Goal: Information Seeking & Learning: Learn about a topic

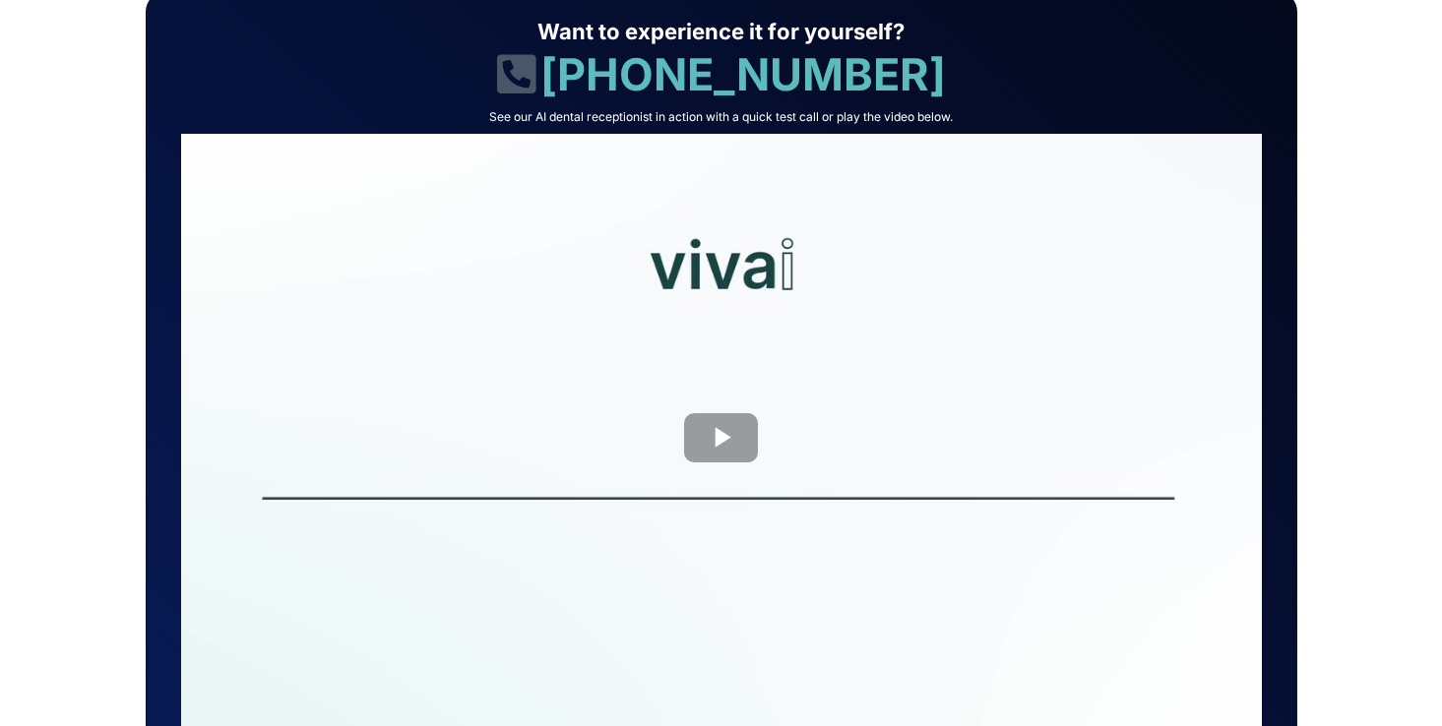
scroll to position [436, 0]
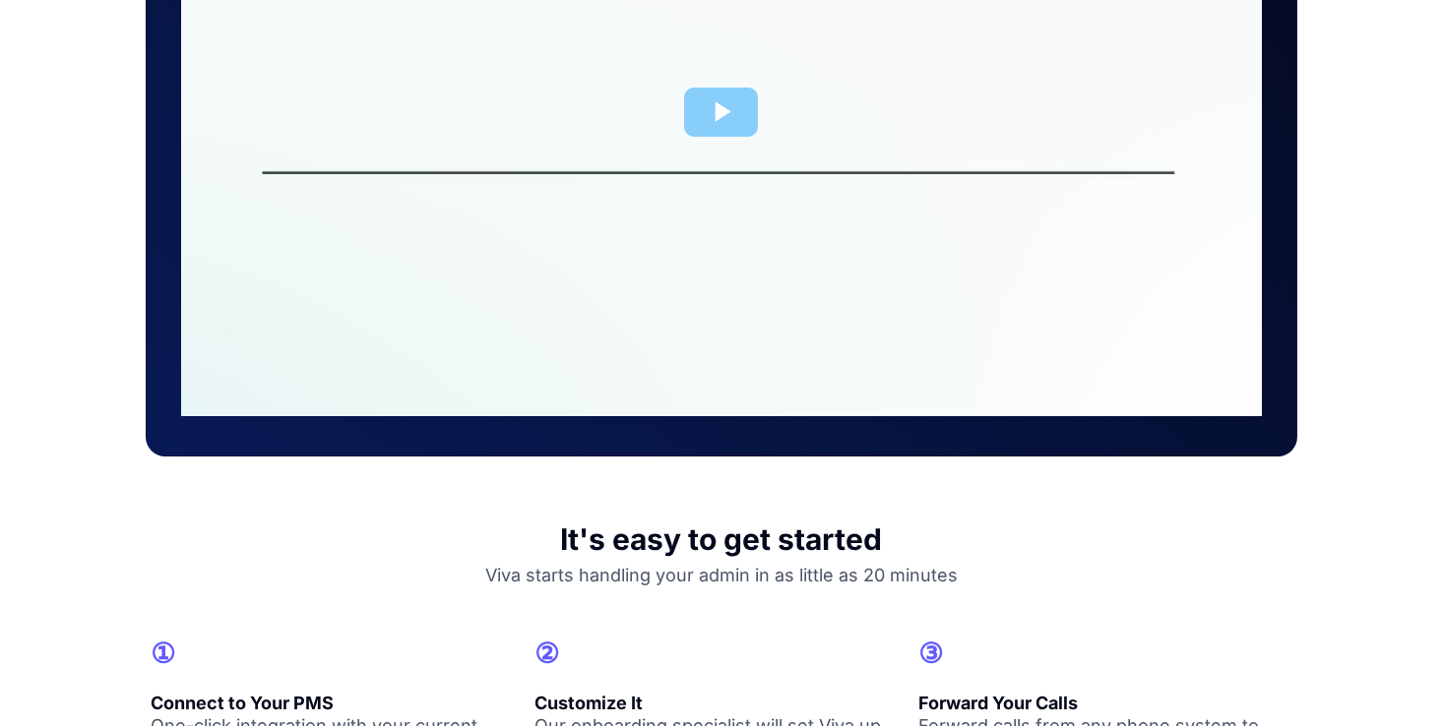
click at [715, 103] on div at bounding box center [721, 112] width 1081 height 608
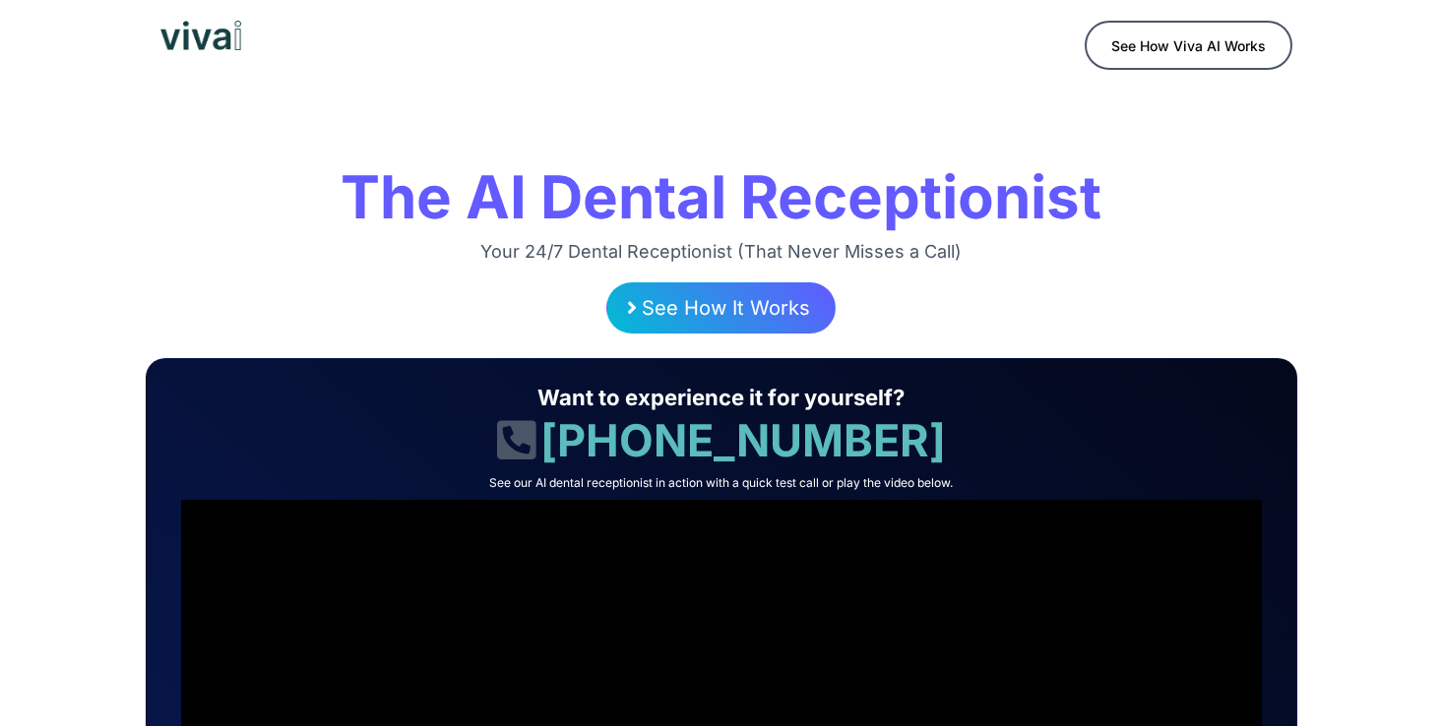
scroll to position [0, 0]
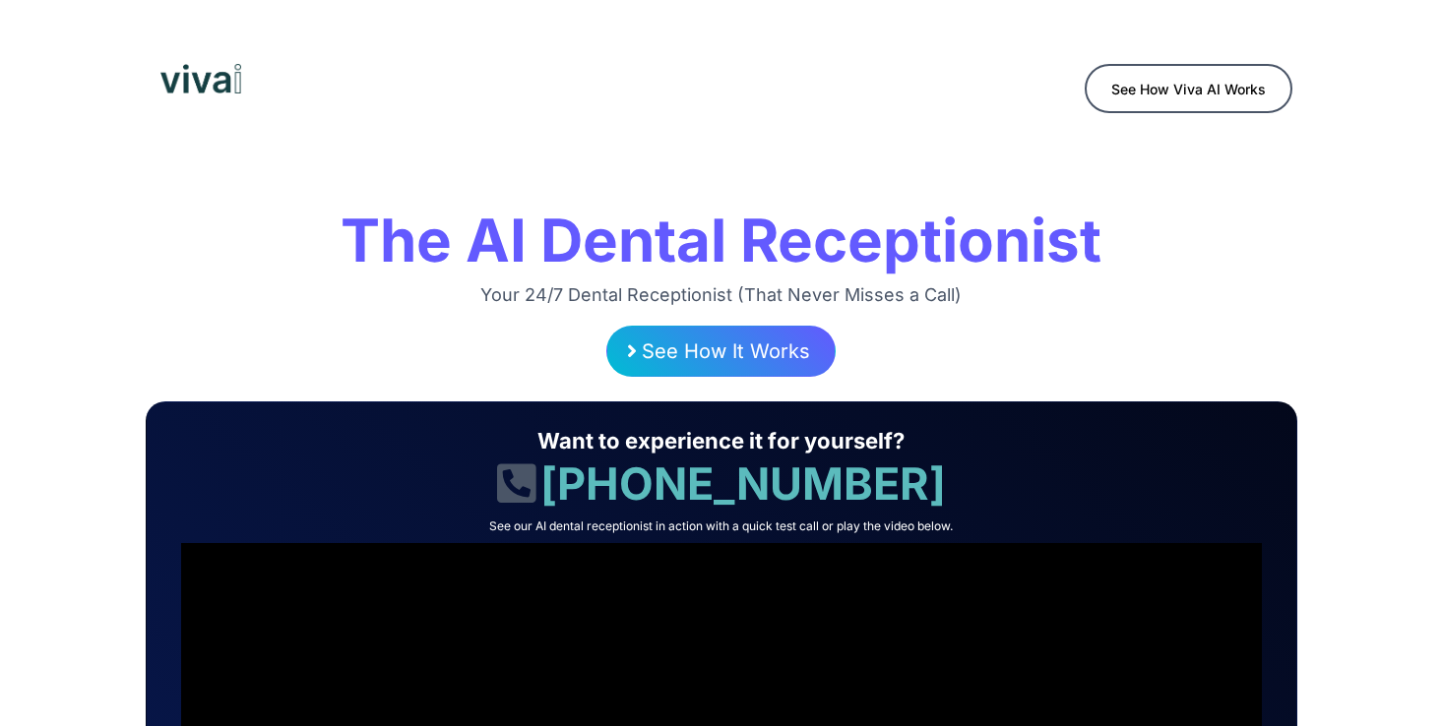
click at [427, 62] on div at bounding box center [434, 78] width 566 height 49
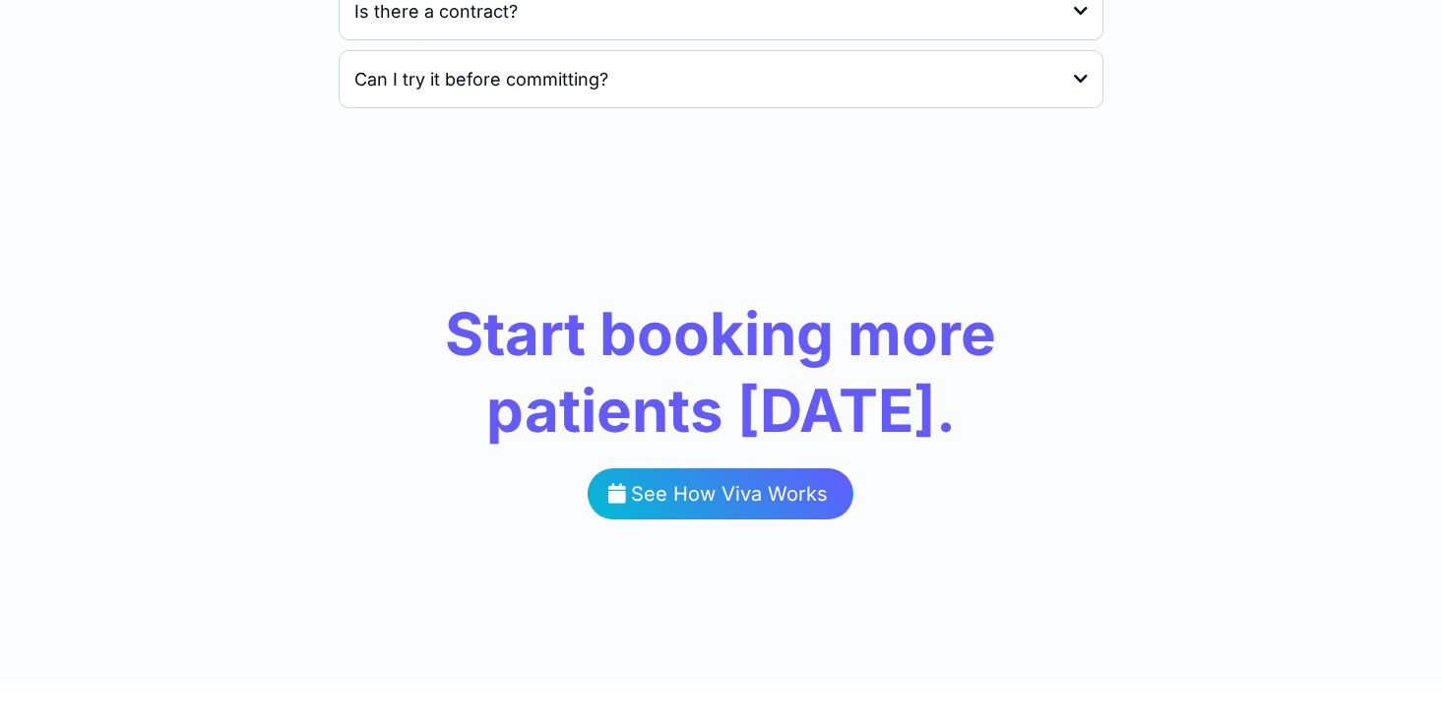
scroll to position [3749, 0]
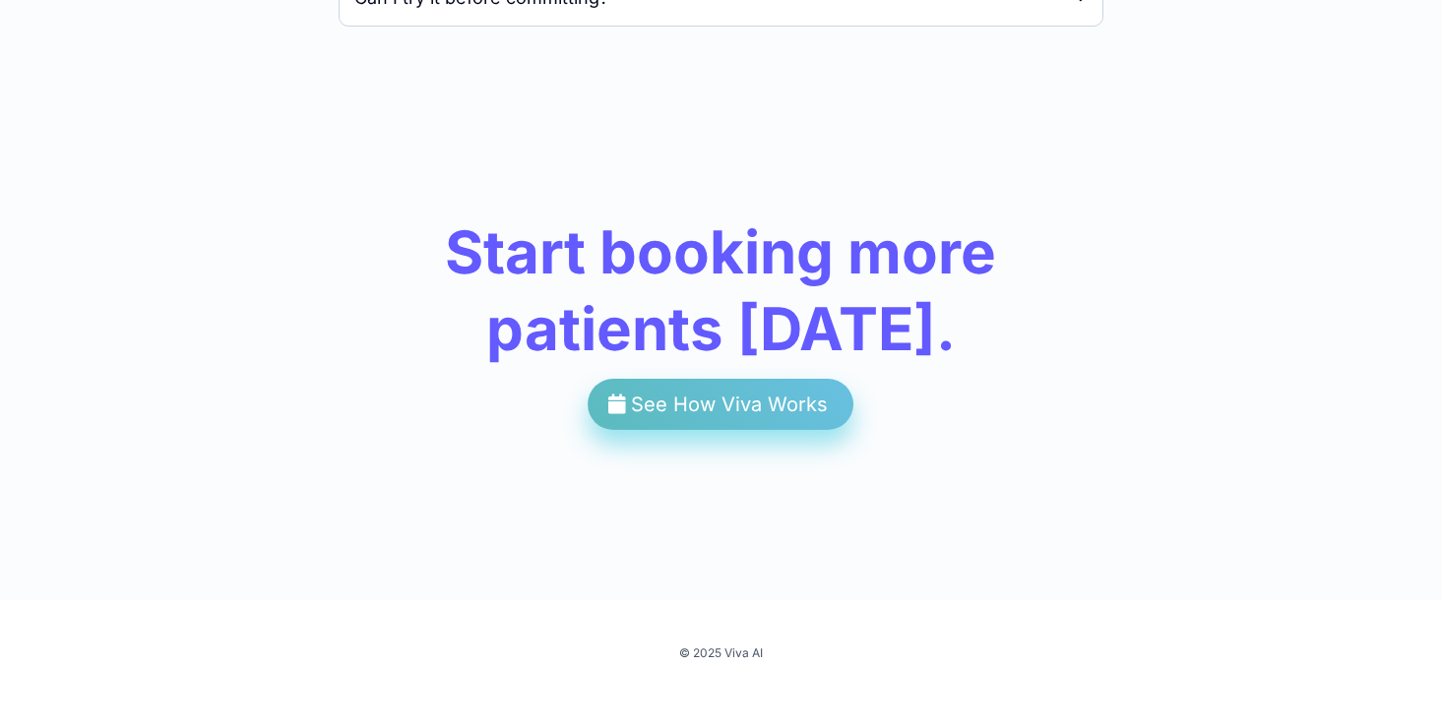
click at [685, 403] on span "See How Viva Works" at bounding box center [729, 405] width 197 height 24
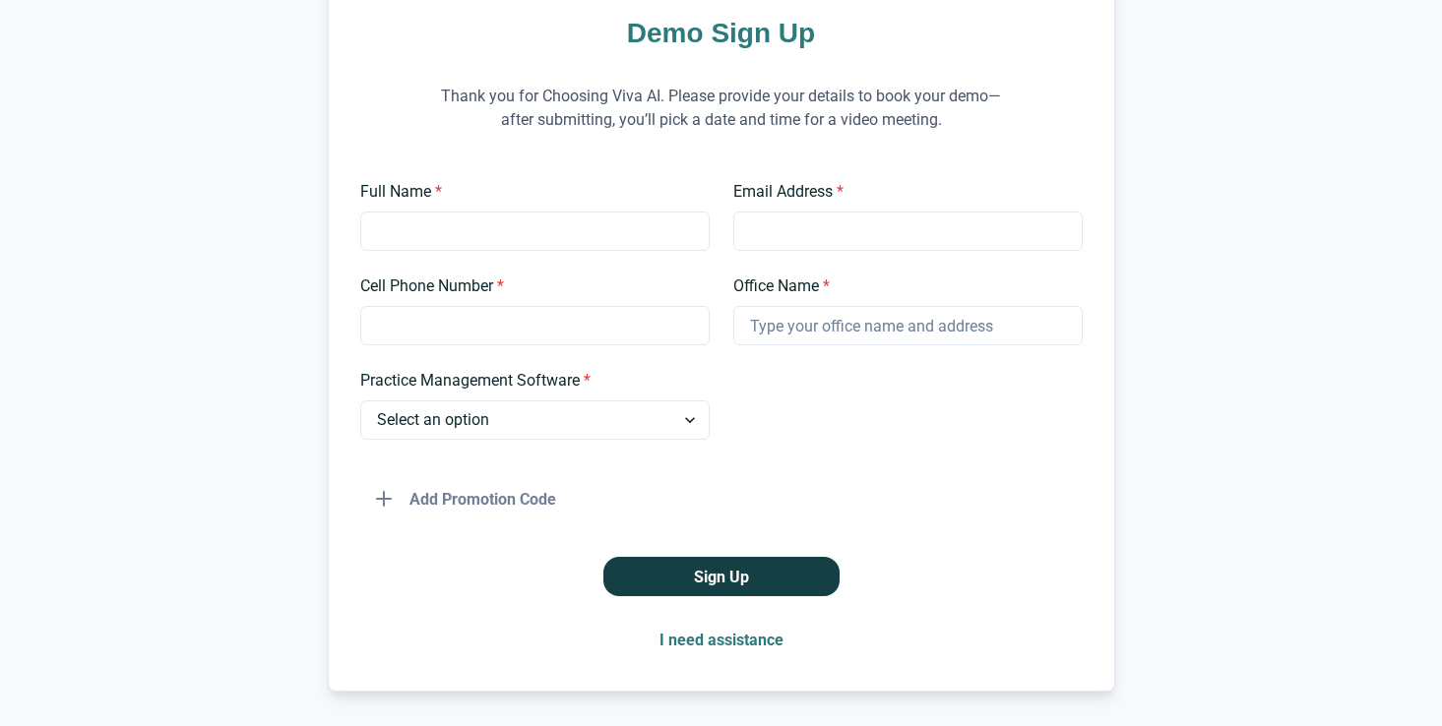
scroll to position [211, 0]
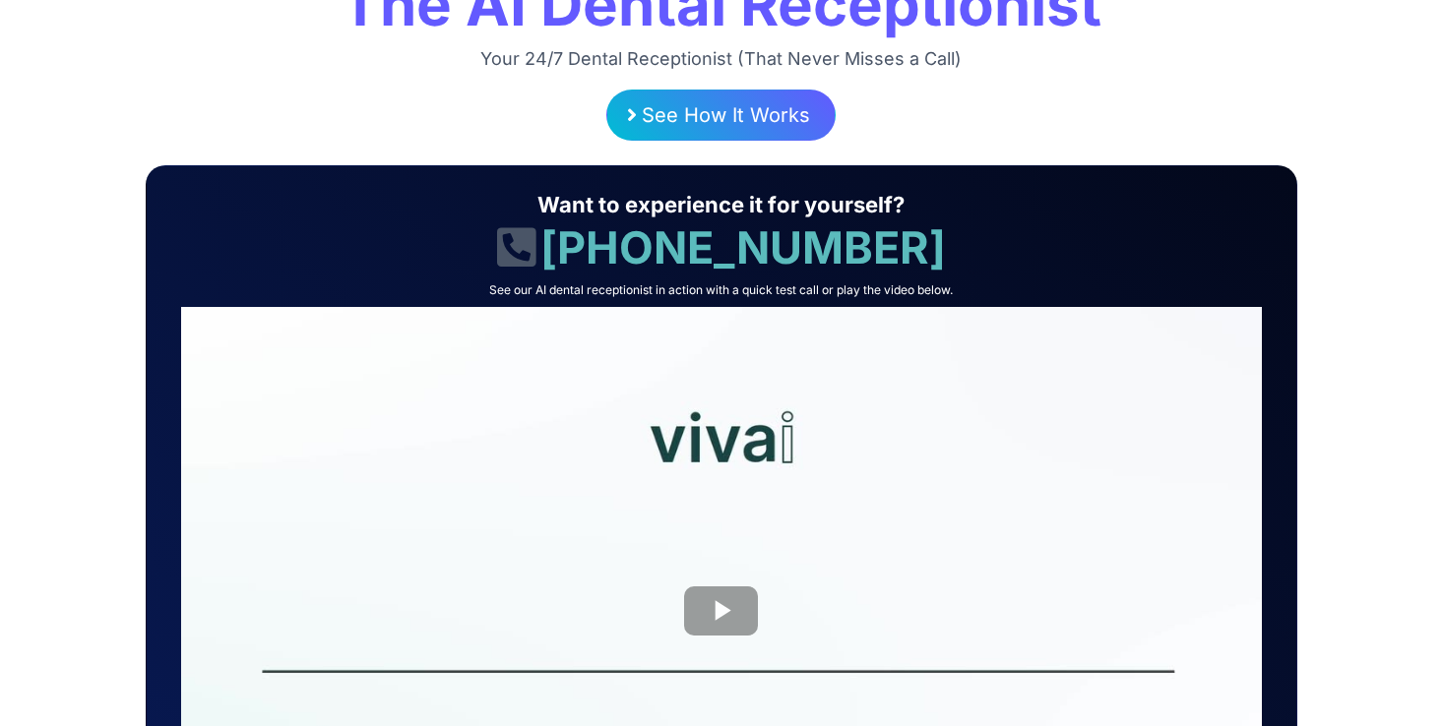
scroll to position [252, 0]
